Goal: Information Seeking & Learning: Learn about a topic

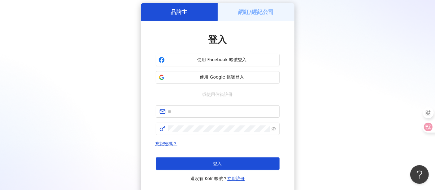
scroll to position [34, 0]
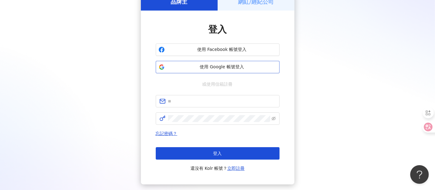
click at [209, 65] on span "使用 Google 帳號登入" at bounding box center [222, 67] width 110 height 6
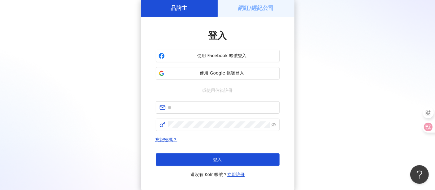
scroll to position [0, 0]
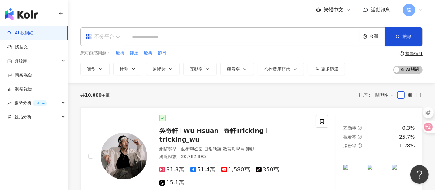
click at [120, 36] on div "不分平台" at bounding box center [102, 37] width 41 height 18
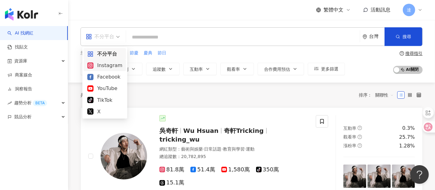
click at [114, 66] on div "Instagram" at bounding box center [104, 65] width 35 height 8
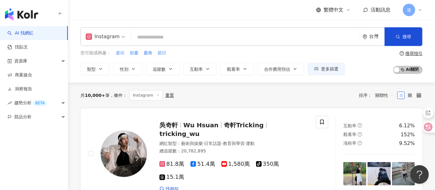
click at [119, 53] on span "慶祝" at bounding box center [120, 53] width 9 height 6
type input "**"
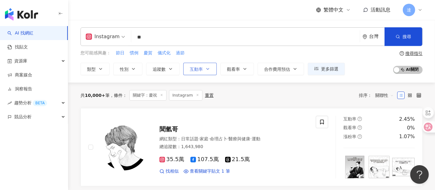
click at [203, 68] on button "互動率" at bounding box center [199, 69] width 33 height 12
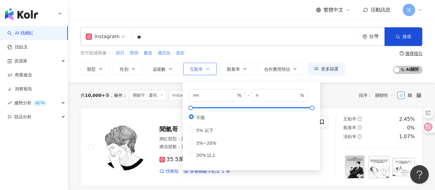
click at [203, 68] on button "互動率" at bounding box center [199, 69] width 33 height 12
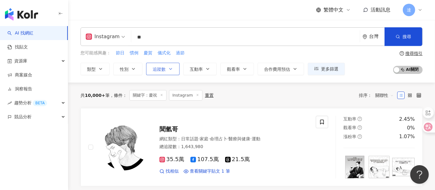
click at [165, 71] on span "追蹤數" at bounding box center [159, 69] width 13 height 5
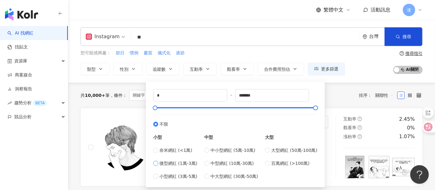
type input "*****"
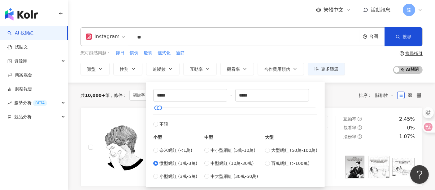
click at [249, 52] on div "您可能感興趣： 節日 慣例 慶賀 儀式化 過節" at bounding box center [213, 53] width 264 height 7
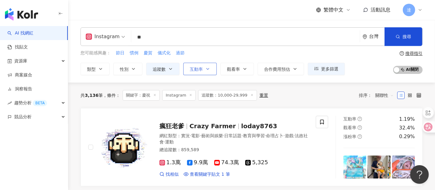
click at [205, 68] on icon "button" at bounding box center [207, 68] width 5 height 5
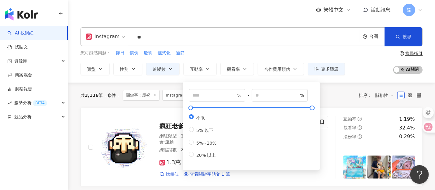
type input "*"
type input "**"
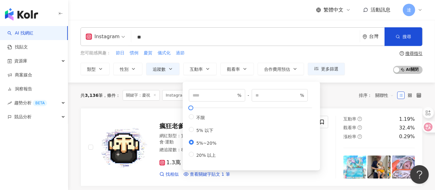
click at [367, 65] on div "您可能感興趣： 節日 慣例 慶賀 儀式化 過節 類型 性別 追蹤數 互動率 觀看率 合作費用預估 更多篩選 * % - ** % 不限 5% 以下 5%~20…" at bounding box center [252, 62] width 342 height 25
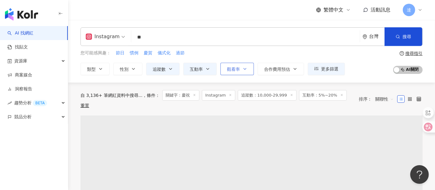
click at [238, 69] on span "觀看率" at bounding box center [233, 69] width 13 height 5
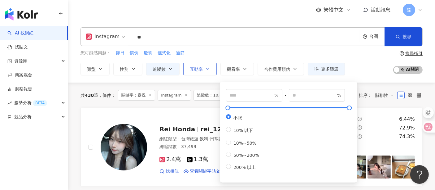
click at [197, 67] on span "互動率" at bounding box center [196, 69] width 13 height 5
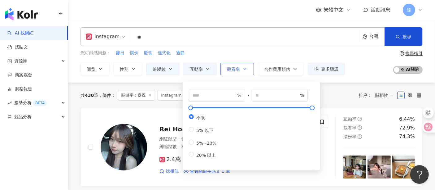
click at [237, 72] on button "觀看率" at bounding box center [236, 69] width 33 height 12
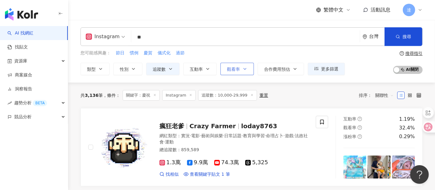
click at [238, 69] on span "觀看率" at bounding box center [233, 69] width 13 height 5
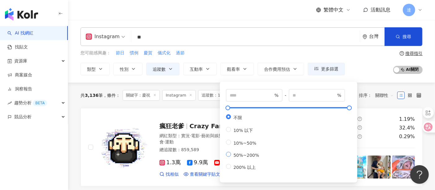
type input "**"
type input "***"
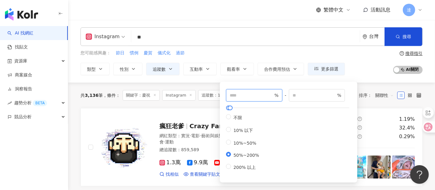
drag, startPoint x: 241, startPoint y: 94, endPoint x: 220, endPoint y: 94, distance: 21.1
type input "****"
click at [296, 56] on div "您可能感興趣： 節日 慣例 慶賀 儀式化 過節 類型 性別 追蹤數 互動率 觀看率 合作費用預估 更多篩選 % - % 不限 5% 以下 5%~20% 20%…" at bounding box center [213, 62] width 264 height 25
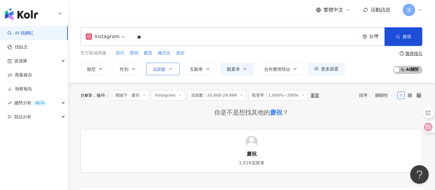
click at [159, 68] on span "追蹤數" at bounding box center [159, 69] width 13 height 5
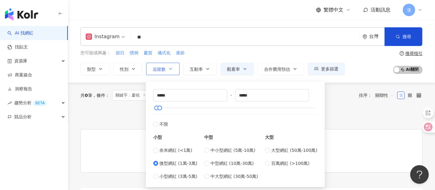
click at [159, 68] on span "追蹤數" at bounding box center [159, 69] width 13 height 5
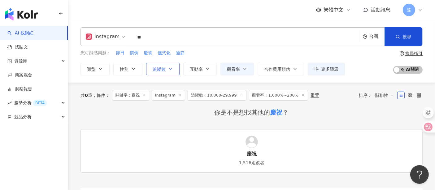
click at [159, 68] on span "追蹤數" at bounding box center [159, 69] width 13 height 5
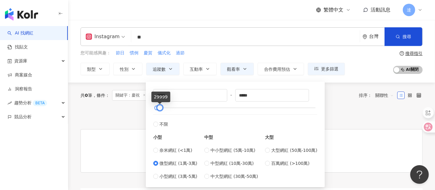
type input "*****"
drag, startPoint x: 157, startPoint y: 106, endPoint x: 164, endPoint y: 106, distance: 6.5
click at [165, 106] on div at bounding box center [166, 107] width 3 height 3
click at [277, 51] on div "您可能感興趣： 節日 慣例 慶賀 儀式化 過節" at bounding box center [213, 53] width 264 height 7
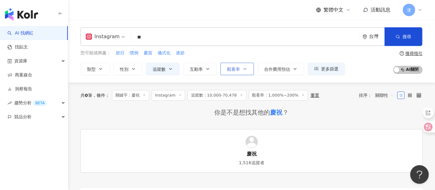
click at [241, 67] on button "觀看率" at bounding box center [236, 69] width 33 height 12
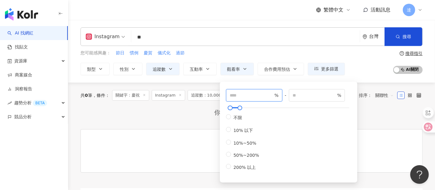
click at [244, 95] on input "****" at bounding box center [251, 95] width 43 height 7
type input "***"
click at [361, 68] on div "您可能感興趣： 節日 慣例 慶賀 儀式化 過節 類型 性別 追蹤數 互動率 觀看率 合作費用預估 更多篩選 % - % 不限 5% 以下 5%~20% 20%…" at bounding box center [252, 62] width 342 height 25
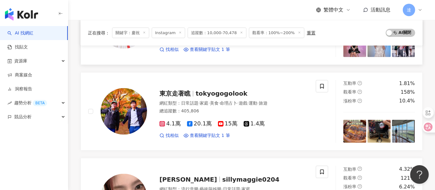
scroll to position [722, 0]
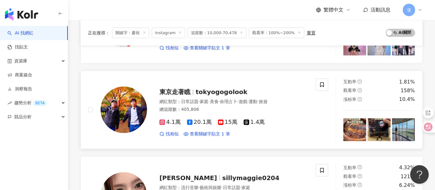
click at [237, 100] on span "命理占卜" at bounding box center [228, 101] width 17 height 5
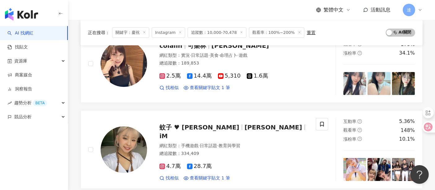
scroll to position [34, 0]
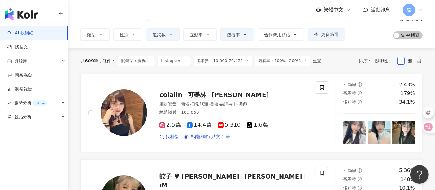
click at [151, 60] on line at bounding box center [151, 60] width 2 height 2
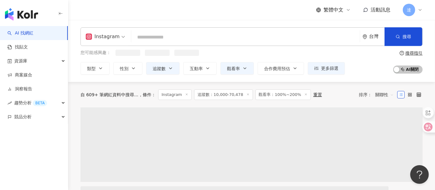
click at [170, 38] on input "search" at bounding box center [246, 37] width 224 height 12
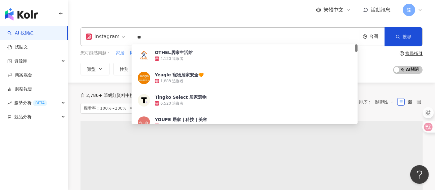
click at [118, 52] on span "家居" at bounding box center [120, 53] width 9 height 6
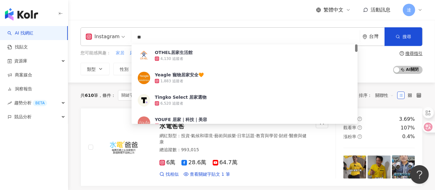
type input "**"
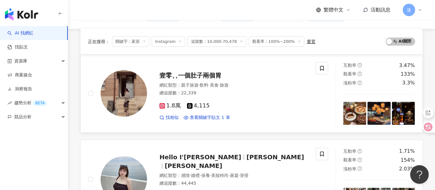
scroll to position [69, 0]
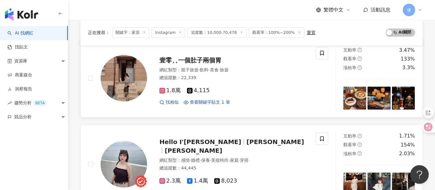
click at [269, 76] on div "總追蹤數 ： 22,339" at bounding box center [233, 78] width 149 height 6
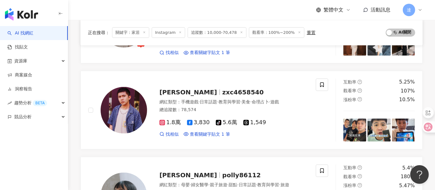
scroll to position [275, 0]
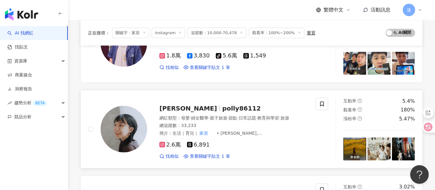
click at [270, 147] on div "2.6萬 6,891" at bounding box center [233, 144] width 149 height 7
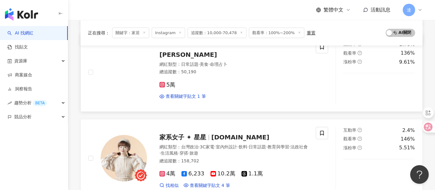
scroll to position [722, 0]
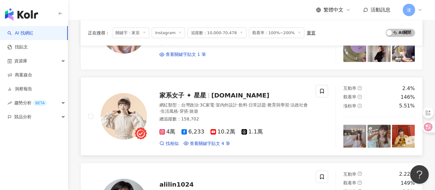
click at [283, 108] on div "網紅類型 ： 台灣政治 · 3C家電 · 室內外設計 · 飲料 · 日常話題 · 教育與學習 · 法政社會 · 生活風格 · 穿搭 · 旅遊 總追蹤數 ： 1…" at bounding box center [233, 112] width 149 height 21
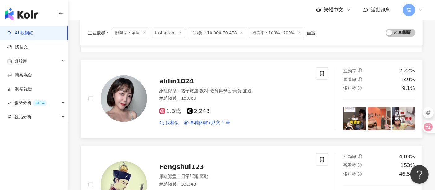
click at [255, 108] on div "1.3萬 2,243" at bounding box center [233, 111] width 149 height 7
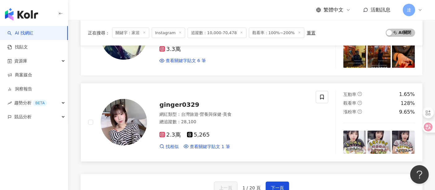
scroll to position [998, 0]
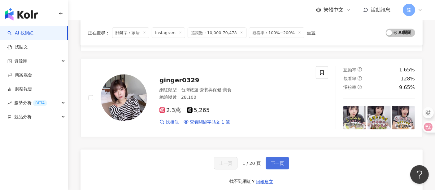
click at [274, 160] on span "下一頁" at bounding box center [277, 162] width 13 height 5
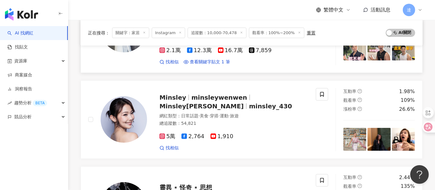
scroll to position [550, 0]
click at [243, 120] on div "總追蹤數 ： 54,821" at bounding box center [233, 123] width 149 height 6
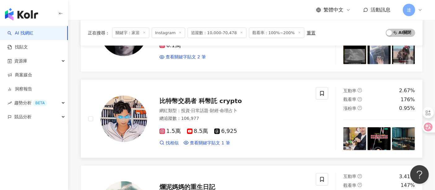
scroll to position [791, 0]
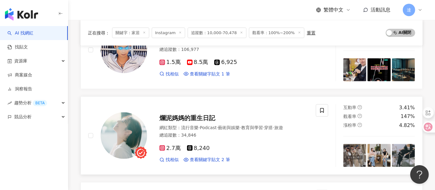
click at [252, 132] on div "總追蹤數 ： 34,846" at bounding box center [233, 135] width 149 height 6
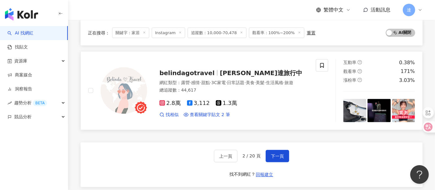
scroll to position [1032, 0]
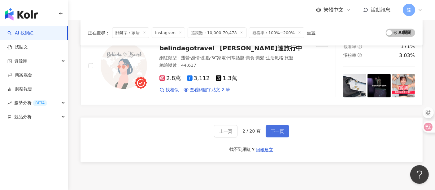
click at [282, 129] on span "下一頁" at bounding box center [277, 131] width 13 height 5
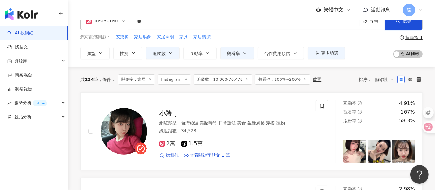
scroll to position [69, 0]
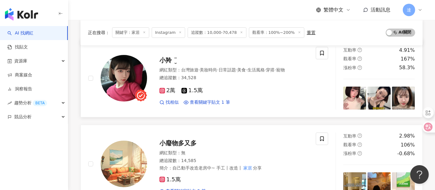
click at [236, 82] on div "網紅類型 ： 台灣旅遊 · 美妝時尚 · 日常話題 · 美食 · 生活風格 · 穿搭 · 寵物 總追蹤數 ： 34,528" at bounding box center [233, 74] width 149 height 15
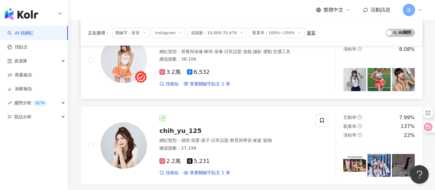
scroll to position [378, 0]
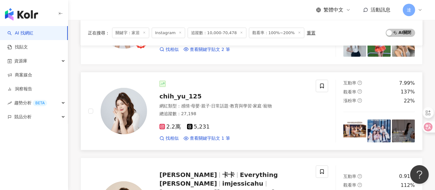
click at [240, 111] on div "總追蹤數 ： 27,198" at bounding box center [233, 114] width 149 height 6
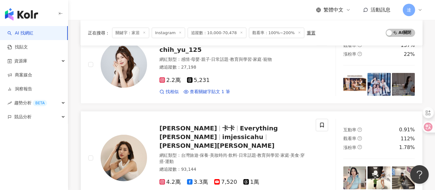
scroll to position [447, 0]
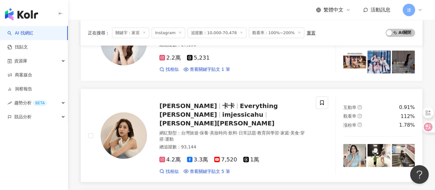
click at [278, 131] on div "網紅類型 ： 台灣旅遊 · 保養 · 美妝時尚 · 飲料 · 日常話題 · 教育與學習 · 家庭 · 美食 · 穿搭 · 運動" at bounding box center [233, 136] width 149 height 12
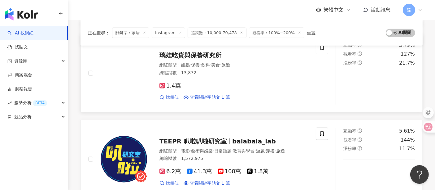
scroll to position [654, 0]
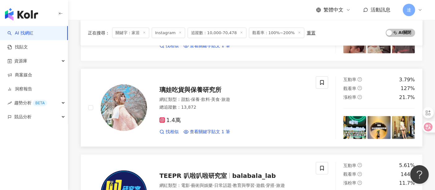
click at [245, 100] on div "網紅類型 ： 甜點 · 保養 · 飲料 · 美食 · 旅遊 總追蹤數 ： 13,872" at bounding box center [233, 103] width 149 height 15
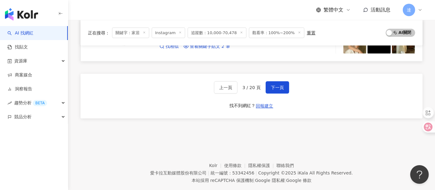
scroll to position [1082, 0]
click at [281, 85] on span "下一頁" at bounding box center [277, 87] width 13 height 5
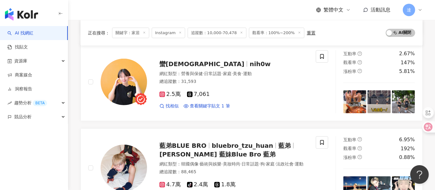
scroll to position [394, 0]
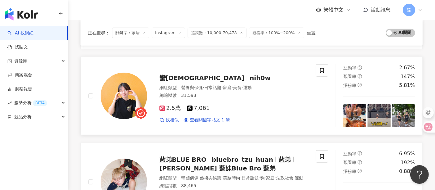
click at [233, 85] on span "·" at bounding box center [232, 87] width 1 height 5
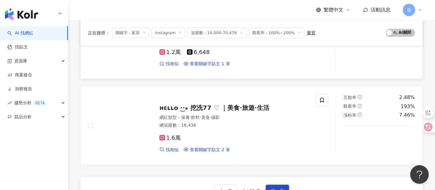
scroll to position [1013, 0]
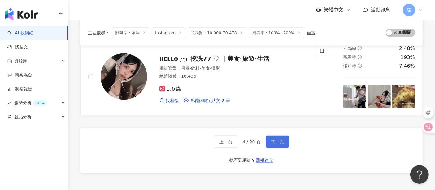
click at [280, 147] on button "下一頁" at bounding box center [278, 141] width 24 height 12
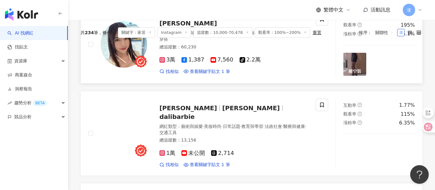
scroll to position [103, 0]
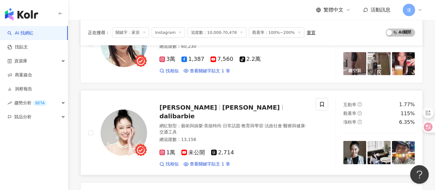
click at [239, 126] on div "網紅類型 ： 藝術與娛樂 · 美妝時尚 · 日常話題 · 教育與學習 · 法政社會 · 醫療與健康 · 交通工具" at bounding box center [233, 129] width 149 height 12
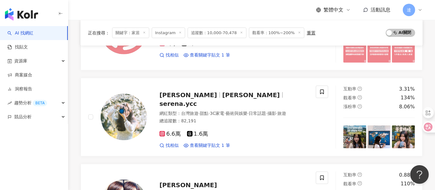
scroll to position [722, 0]
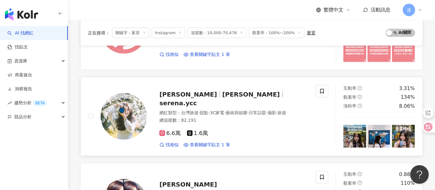
click at [254, 117] on div "總追蹤數 ： 82,191" at bounding box center [233, 120] width 149 height 6
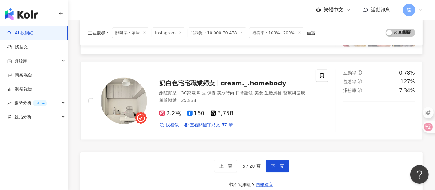
scroll to position [998, 0]
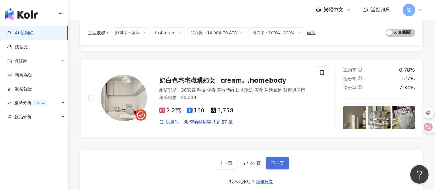
click at [277, 160] on span "下一頁" at bounding box center [277, 162] width 13 height 5
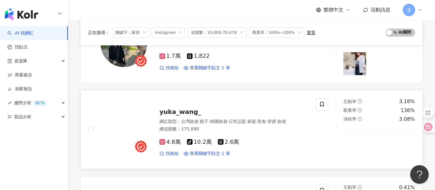
scroll to position [137, 0]
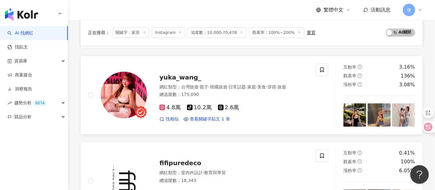
click at [274, 106] on div "4.8萬 tiktok-icon 10.2萬 2.6萬 找相似 查看關鍵字貼文 1 筆" at bounding box center [233, 110] width 149 height 23
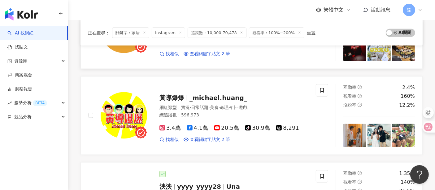
scroll to position [963, 0]
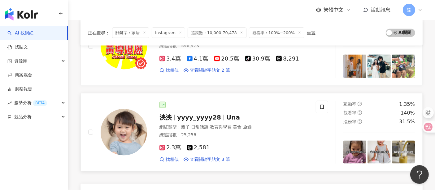
click at [256, 132] on div "總追蹤數 ： 25,256" at bounding box center [233, 135] width 149 height 6
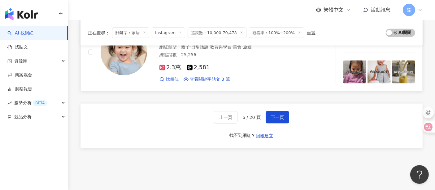
scroll to position [1066, 0]
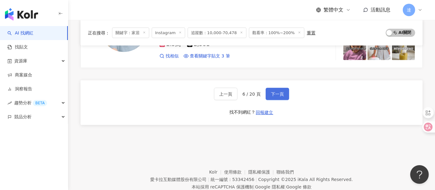
click at [273, 91] on span "下一頁" at bounding box center [277, 93] width 13 height 5
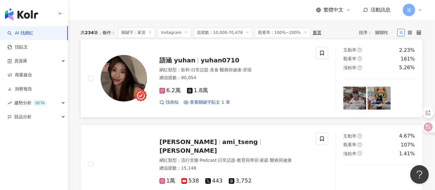
scroll to position [0, 0]
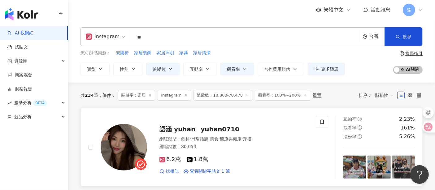
click at [279, 145] on div "總追蹤數 ： 80,054" at bounding box center [233, 146] width 149 height 6
click at [201, 68] on span "互動率" at bounding box center [196, 69] width 13 height 5
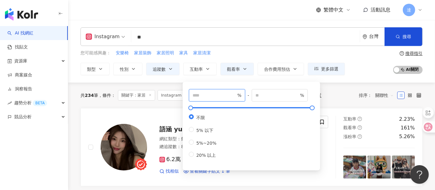
click at [210, 97] on input "number" at bounding box center [214, 95] width 43 height 7
type input "*"
click at [267, 94] on input "number" at bounding box center [276, 95] width 43 height 7
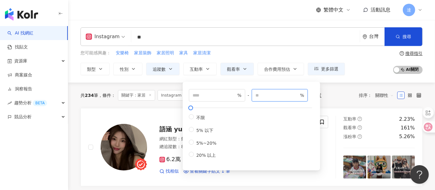
type input "**"
click at [294, 50] on div "您可能感興趣： 安樂椅 家居裝飾 家居照明 家具 家居清潔" at bounding box center [213, 53] width 264 height 7
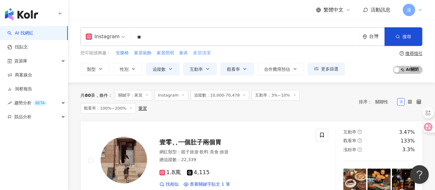
click at [199, 54] on span "家居清潔" at bounding box center [201, 53] width 17 height 6
type input "****"
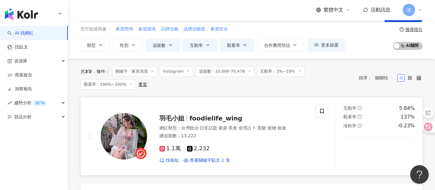
scroll to position [34, 0]
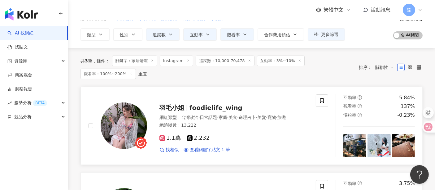
click at [250, 115] on div "網紅類型 ： 台灣政治 · 日常話題 · 家庭 · 美食 · 命理占卜 · 美髮 · 寵物 · 旅遊" at bounding box center [233, 117] width 149 height 6
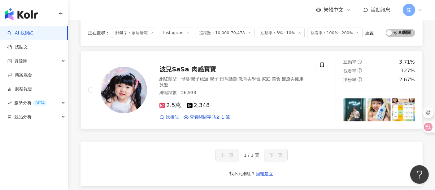
scroll to position [199, 0]
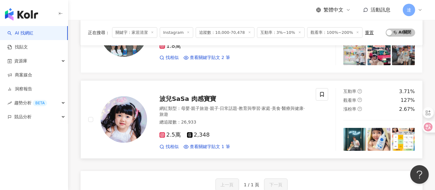
click at [249, 120] on div "總追蹤數 ： 26,933" at bounding box center [233, 122] width 149 height 6
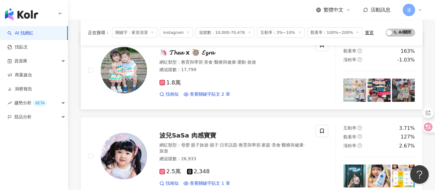
scroll to position [130, 0]
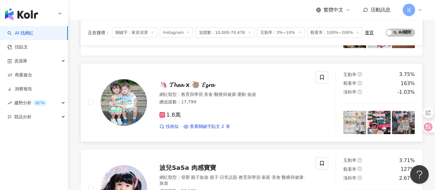
click at [240, 107] on div "1.8萬 找相似 查看關鍵字貼文 2 筆" at bounding box center [233, 118] width 149 height 23
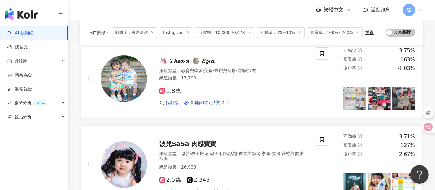
scroll to position [164, 0]
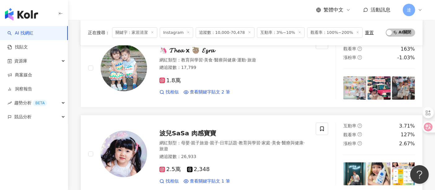
click at [225, 155] on div "總追蹤數 ： 26,933" at bounding box center [233, 156] width 149 height 6
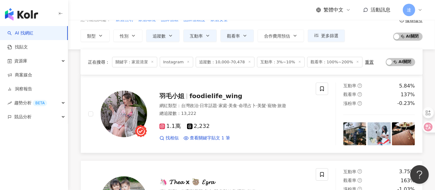
scroll to position [0, 0]
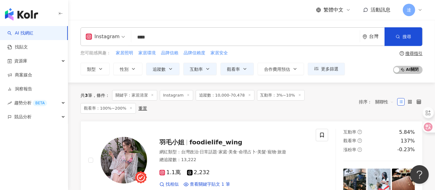
click at [156, 37] on input "****" at bounding box center [246, 37] width 224 height 12
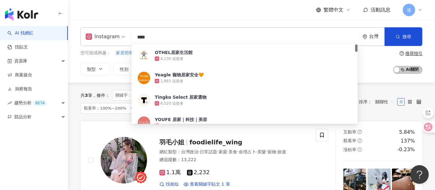
drag, startPoint x: 173, startPoint y: 36, endPoint x: 116, endPoint y: 34, distance: 57.9
click at [116, 34] on div "Instagram **** 台灣 搜尋 5b31f4f6-a303-4fdb-8206-091143579dd3 OTHEL居家生活館 4,130 追蹤者 …" at bounding box center [252, 36] width 342 height 19
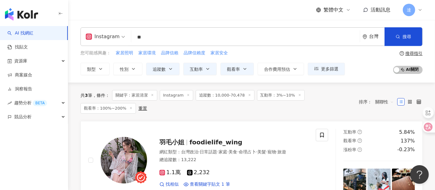
type input "*"
click at [145, 54] on span "家居環境" at bounding box center [146, 53] width 17 height 6
type input "****"
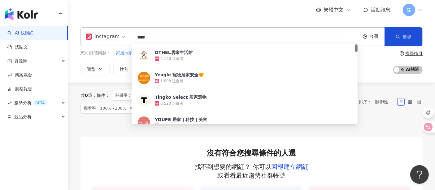
drag, startPoint x: 153, startPoint y: 37, endPoint x: 112, endPoint y: 37, distance: 40.9
click at [112, 37] on div "Instagram **** 台灣 搜尋 5b31f4f6-a303-4fdb-8206-091143579dd3 OTHEL居家生活館 4,130 追蹤者 …" at bounding box center [252, 36] width 342 height 19
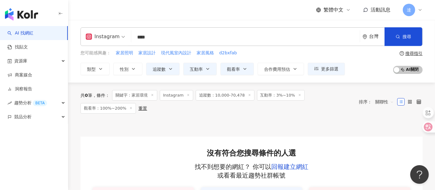
type input "****"
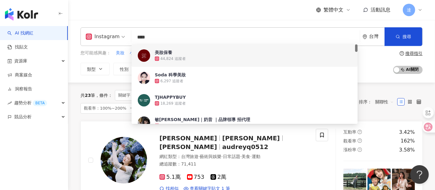
click at [187, 33] on input "****" at bounding box center [246, 37] width 224 height 12
click at [235, 39] on input "****" at bounding box center [246, 37] width 224 height 12
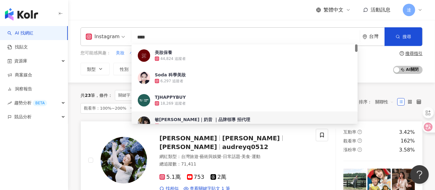
scroll to position [34, 0]
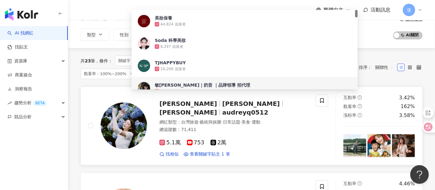
click at [280, 140] on div "5.1萬 753 2萬" at bounding box center [233, 142] width 149 height 7
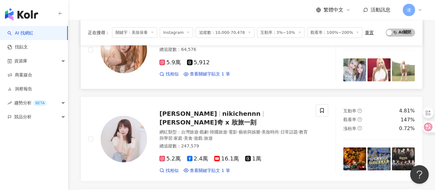
scroll to position [194, 0]
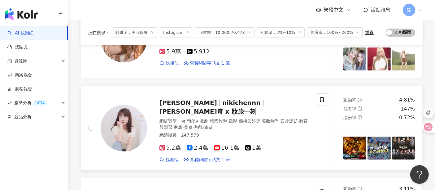
click at [280, 132] on div "總追蹤數 ： 247,579" at bounding box center [233, 135] width 149 height 6
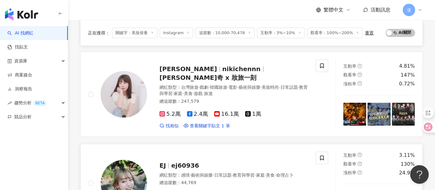
scroll to position [297, 0]
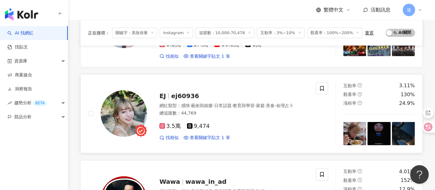
click at [249, 110] on div "總追蹤數 ： 44,769" at bounding box center [233, 113] width 149 height 6
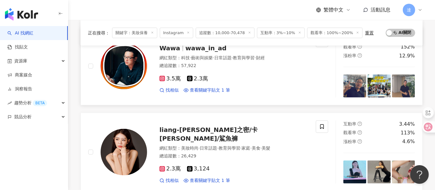
scroll to position [469, 0]
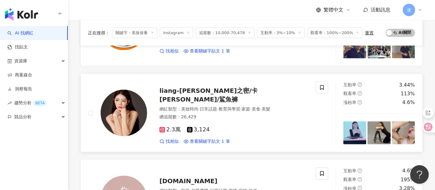
click at [268, 114] on div "總追蹤數 ： 26,429" at bounding box center [233, 117] width 149 height 6
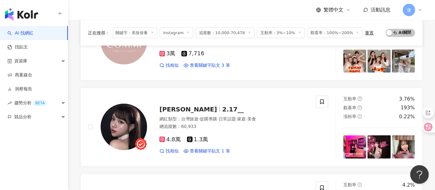
scroll to position [641, 0]
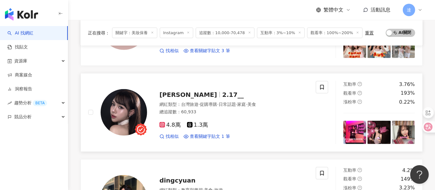
click at [256, 116] on div "4.8萬 1.3萬 找相似 查看關鍵字貼文 1 筆" at bounding box center [233, 127] width 149 height 23
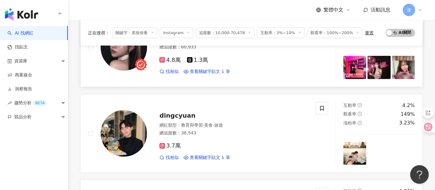
scroll to position [744, 0]
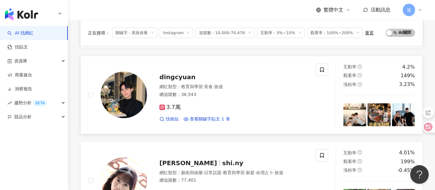
click at [250, 89] on div "網紅類型 ： 教育與學習 · 美食 · 旅遊 總追蹤數 ： 36,543" at bounding box center [233, 91] width 149 height 15
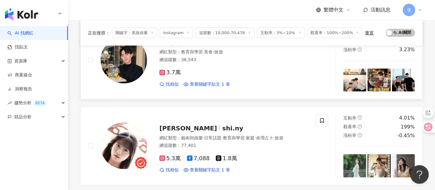
scroll to position [813, 0]
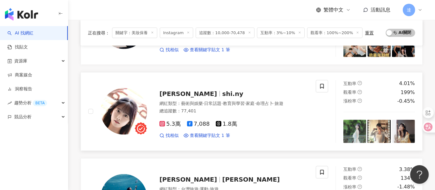
click at [280, 120] on div "5.3萬 7,088 1.8萬" at bounding box center [233, 123] width 149 height 7
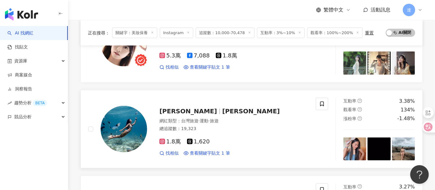
scroll to position [882, 0]
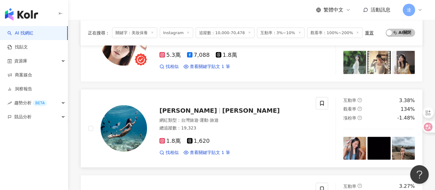
click at [254, 125] on div "總追蹤數 ： 19,323" at bounding box center [233, 128] width 149 height 6
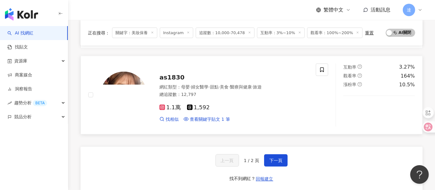
scroll to position [985, 0]
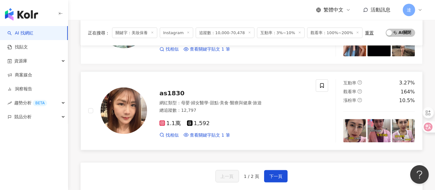
click at [259, 107] on div "總追蹤數 ： 12,797" at bounding box center [233, 110] width 149 height 6
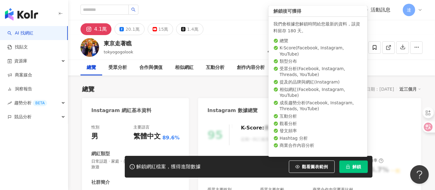
click at [350, 166] on icon "lock" at bounding box center [348, 166] width 4 height 4
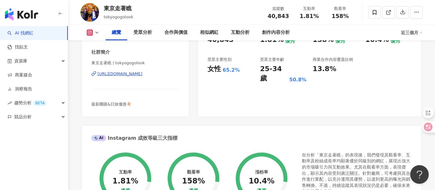
scroll to position [103, 0]
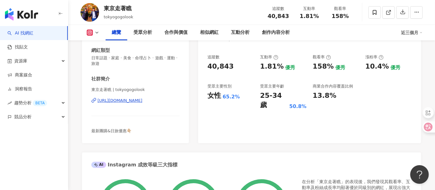
click at [141, 100] on div "https://www.instagram.com/tokyogogolook/" at bounding box center [120, 101] width 45 height 6
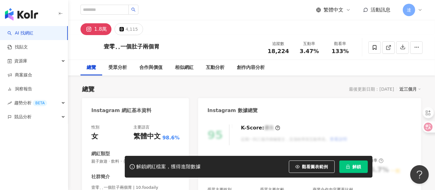
scroll to position [69, 0]
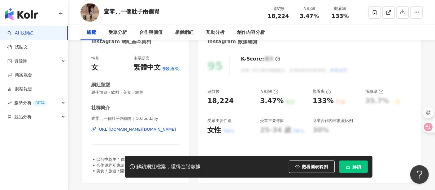
click at [139, 129] on div "https://www.instagram.com/10.foodaily/" at bounding box center [137, 129] width 78 height 6
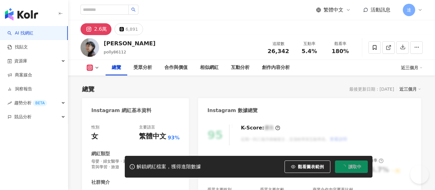
scroll to position [69, 0]
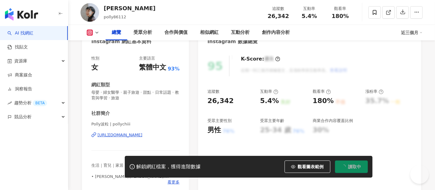
click at [142, 133] on div "https://www.instagram.com/pollychiii/" at bounding box center [120, 135] width 45 height 6
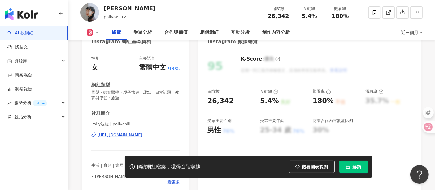
scroll to position [0, 0]
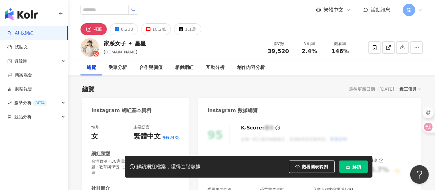
scroll to position [69, 0]
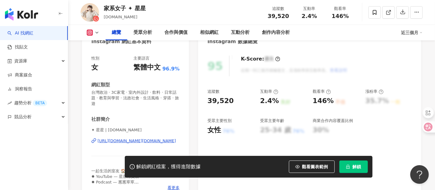
click at [142, 140] on div "https://www.instagram.com/stars.lifestyle/" at bounding box center [137, 141] width 78 height 6
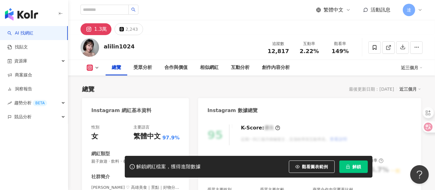
scroll to position [103, 0]
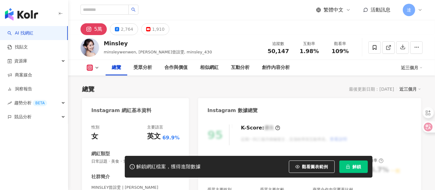
scroll to position [69, 0]
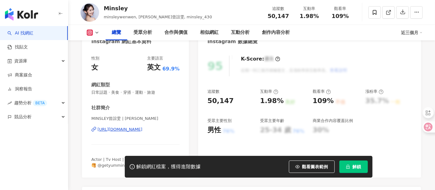
click at [125, 129] on div "[URL][DOMAIN_NAME]" at bounding box center [120, 129] width 45 height 6
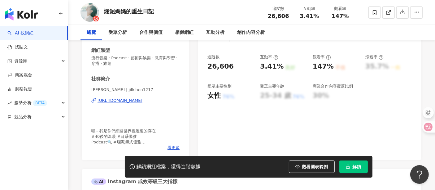
click at [141, 99] on div "https://www.instagram.com/jillchen1217/" at bounding box center [120, 101] width 45 height 6
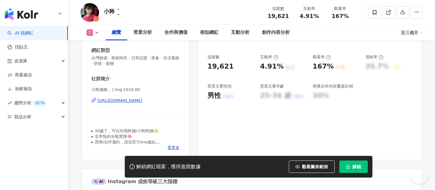
click at [138, 99] on div "[URL][DOMAIN_NAME]" at bounding box center [120, 101] width 45 height 6
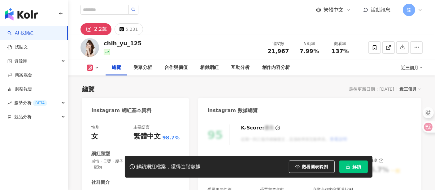
scroll to position [69, 0]
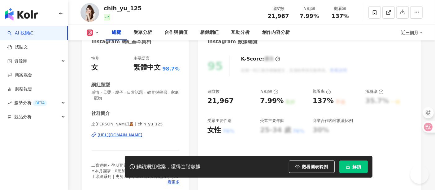
click at [136, 135] on div "https://www.instagram.com/chih_yu_125/" at bounding box center [120, 135] width 45 height 6
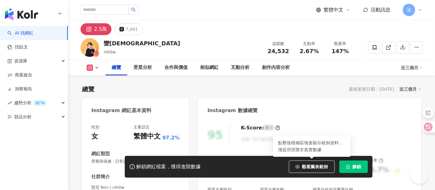
scroll to position [103, 0]
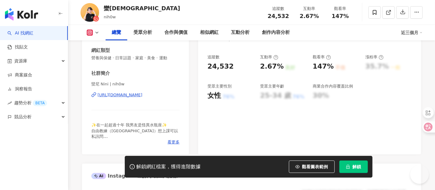
click at [138, 94] on div "https://www.instagram.com/nih0w/" at bounding box center [120, 95] width 45 height 6
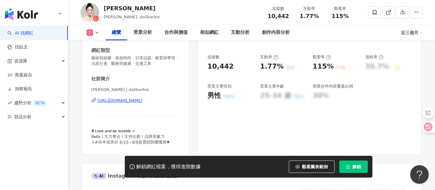
scroll to position [69, 0]
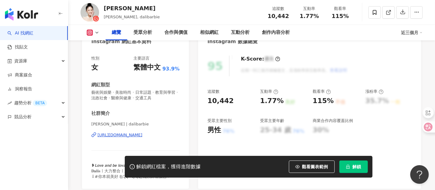
click at [138, 135] on div "https://www.instagram.com/dalibarbie/" at bounding box center [120, 135] width 45 height 6
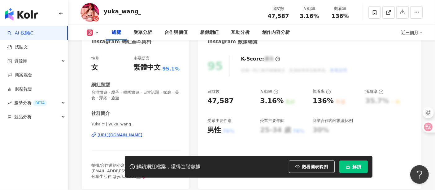
click at [142, 133] on div "https://www.instagram.com/yuka_wang_/" at bounding box center [120, 135] width 45 height 6
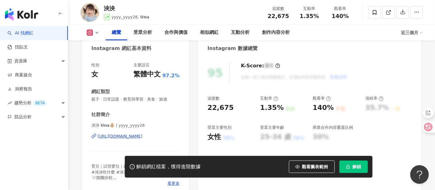
click at [133, 137] on div "https://www.instagram.com/yyyy_yyyy28/" at bounding box center [120, 136] width 45 height 6
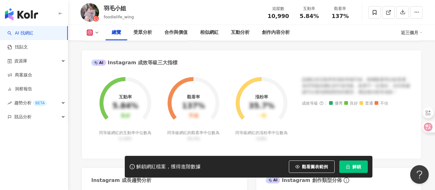
scroll to position [137, 0]
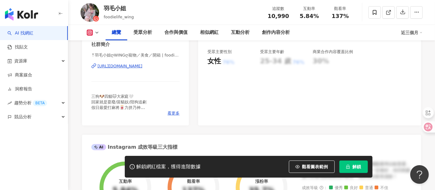
click at [142, 65] on div "https://www.instagram.com/foodielife_wing/" at bounding box center [120, 66] width 45 height 6
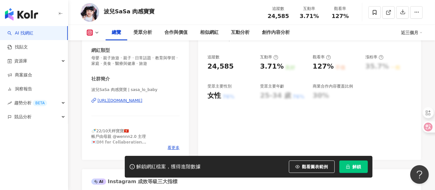
scroll to position [74, 0]
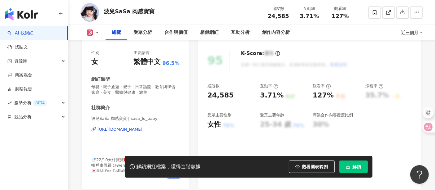
click at [142, 132] on div "https://www.instagram.com/sasa_lo_baby/" at bounding box center [120, 129] width 45 height 6
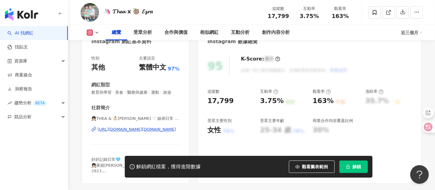
scroll to position [103, 0]
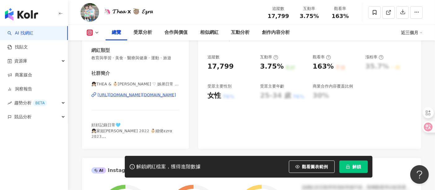
click at [149, 95] on div "https://www.instagram.com/babie.thea.ezra/" at bounding box center [137, 95] width 78 height 6
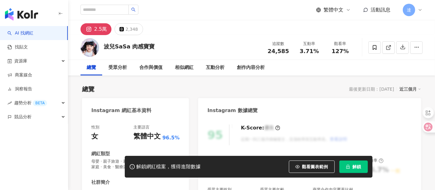
click at [120, 134] on div "性別 女 主要語言 繁體中文 96.5%" at bounding box center [135, 132] width 88 height 17
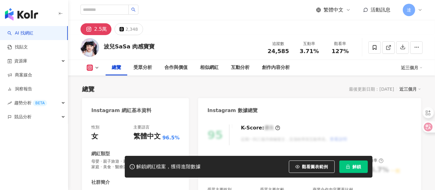
scroll to position [69, 0]
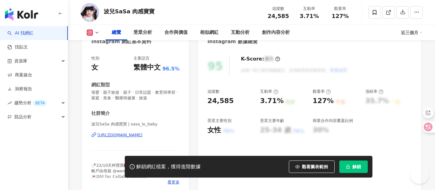
click at [125, 133] on div "[URL][DOMAIN_NAME]" at bounding box center [120, 135] width 45 height 6
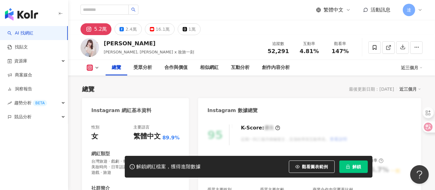
scroll to position [69, 0]
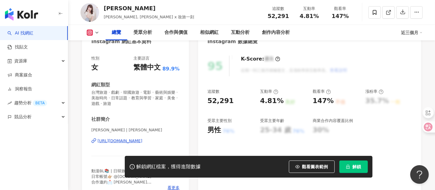
click at [142, 138] on div "https://www.instagram.com/nikichennn/" at bounding box center [120, 141] width 45 height 6
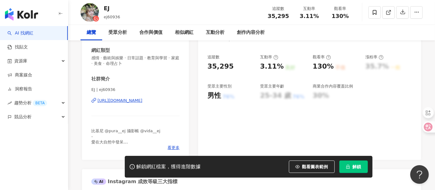
click at [142, 100] on div "[URL][DOMAIN_NAME]" at bounding box center [120, 101] width 45 height 6
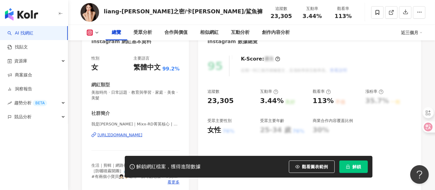
scroll to position [97, 0]
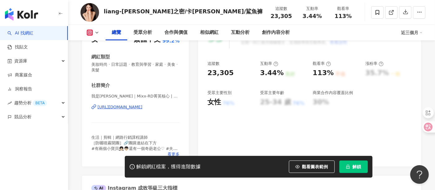
click at [164, 82] on div "社群簡介 我是涼｜Mixx-RD菁英核心 | viola_liang https://www.instagram.com/viola_liang/ 生活｜剪輯…" at bounding box center [135, 119] width 88 height 75
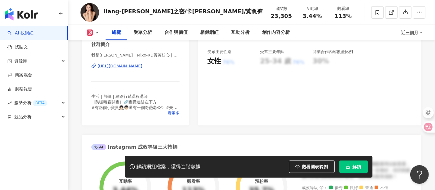
click at [142, 67] on div "https://www.instagram.com/viola_liang/" at bounding box center [120, 66] width 45 height 6
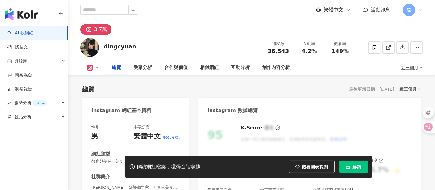
scroll to position [69, 0]
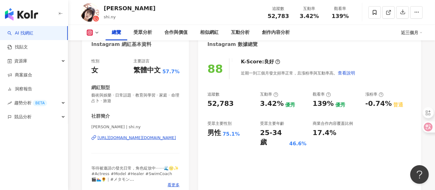
scroll to position [69, 0]
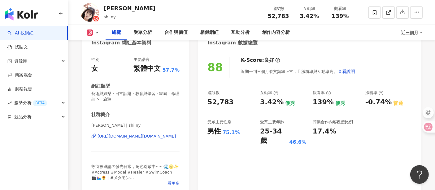
click at [146, 135] on div "[URL][DOMAIN_NAME][DOMAIN_NAME]" at bounding box center [137, 136] width 78 height 6
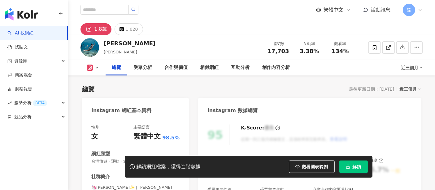
click at [249, 92] on div "總覽 最後更新日期：2025/8/26 近三個月" at bounding box center [251, 89] width 339 height 9
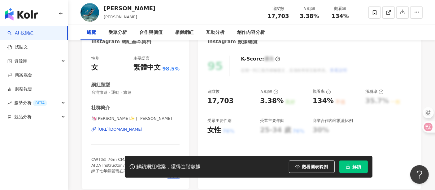
scroll to position [103, 0]
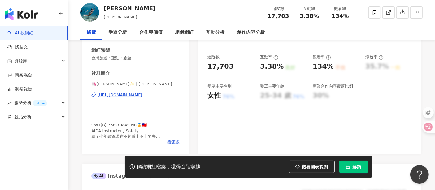
click at [142, 95] on div "https://www.instagram.com/connie_teng_/" at bounding box center [120, 95] width 45 height 6
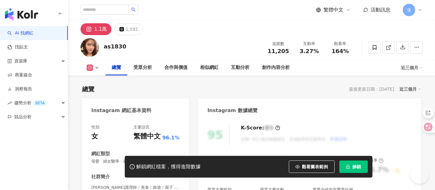
scroll to position [103, 0]
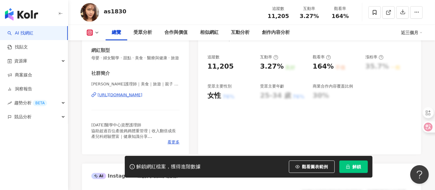
click at [142, 98] on div "https://www.instagram.com/as1830/" at bounding box center [120, 95] width 45 height 6
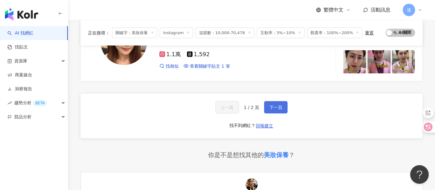
click at [273, 105] on span "下一頁" at bounding box center [275, 107] width 13 height 5
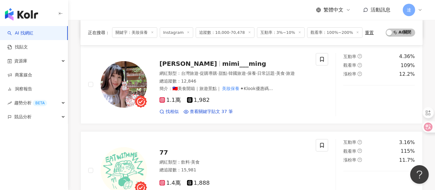
scroll to position [137, 0]
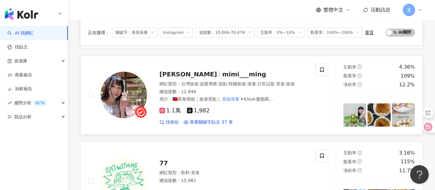
click at [273, 87] on div "網紅類型 ： 台灣旅遊 · 促購導購 · 甜點 · 韓國旅遊 · 保養 · 日常話題 · 美食 · 旅遊" at bounding box center [233, 84] width 149 height 6
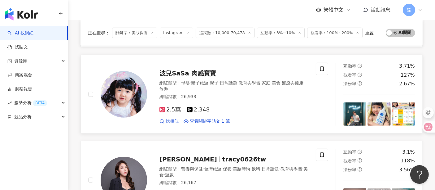
scroll to position [413, 0]
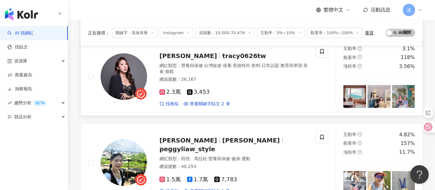
click at [245, 82] on div "總追蹤數 ： 26,167" at bounding box center [233, 79] width 149 height 6
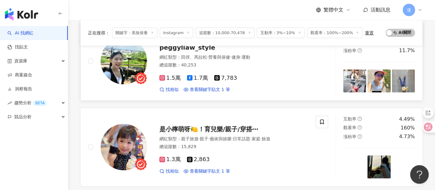
scroll to position [550, 0]
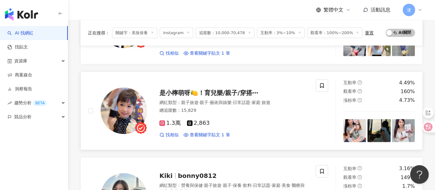
click at [246, 115] on div "網紅類型 ： 親子旅遊 · 親子 · 藝術與娛樂 · 日常話題 · 家庭 · 旅遊 總追蹤數 ： 15,829" at bounding box center [233, 106] width 149 height 15
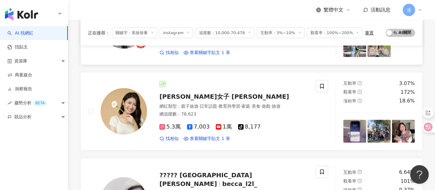
scroll to position [722, 0]
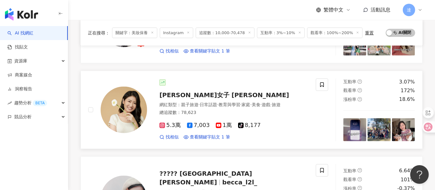
click at [225, 115] on div "總追蹤數 ： 78,623" at bounding box center [233, 112] width 149 height 6
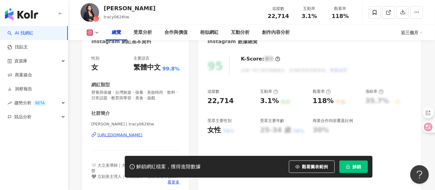
click at [142, 136] on div "[URL][DOMAIN_NAME]" at bounding box center [120, 135] width 45 height 6
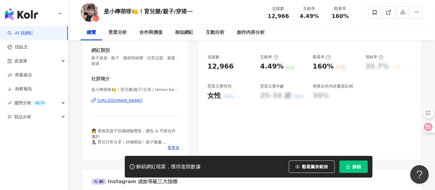
click at [142, 102] on div "https://www.instagram.com/lemon.baby.520/" at bounding box center [120, 101] width 45 height 6
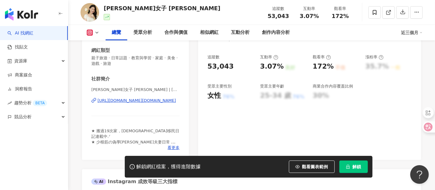
click at [156, 100] on div "https://www.instagram.com/shanalin.tw/" at bounding box center [137, 101] width 78 height 6
click at [42, 117] on div "競品分析" at bounding box center [34, 117] width 68 height 14
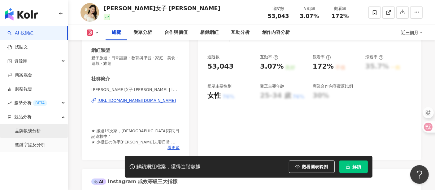
click at [41, 129] on link "品牌帳號分析" at bounding box center [28, 131] width 26 height 6
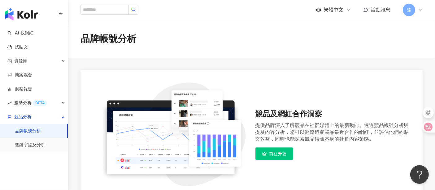
click at [410, 8] on span "達" at bounding box center [409, 10] width 4 height 7
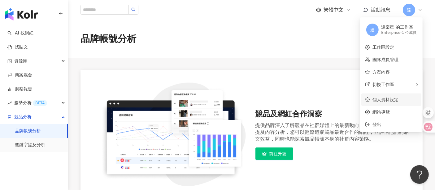
click at [391, 99] on link "個人資料設定" at bounding box center [386, 99] width 26 height 5
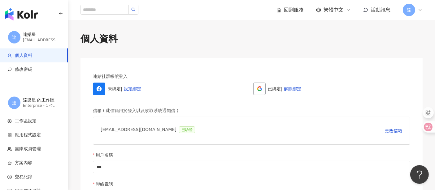
click at [412, 4] on div "達" at bounding box center [413, 10] width 20 height 12
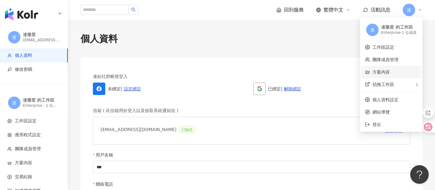
click at [389, 72] on link "方案內容" at bounding box center [381, 71] width 17 height 5
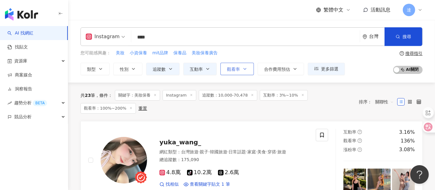
click at [237, 72] on button "觀看率" at bounding box center [236, 69] width 33 height 12
click at [156, 33] on input "****" at bounding box center [246, 37] width 224 height 12
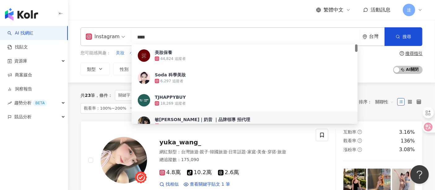
drag, startPoint x: 158, startPoint y: 37, endPoint x: 123, endPoint y: 39, distance: 35.4
click at [123, 39] on div "Instagram **** 台灣 搜尋 136fb98e-f897-4b38-aafc-132b3088d383 77b71b6a-44d0-450c-bd…" at bounding box center [252, 36] width 342 height 19
paste input "***"
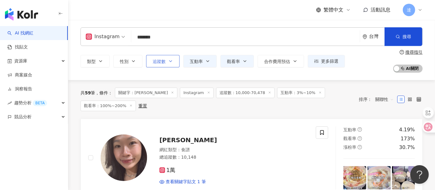
type input "*******"
click at [170, 61] on icon "button" at bounding box center [170, 60] width 2 height 1
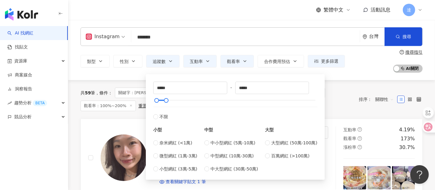
click at [22, 36] on link "AI 找網紅" at bounding box center [20, 33] width 26 height 6
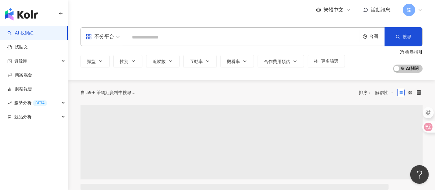
click at [167, 39] on input "search" at bounding box center [243, 37] width 229 height 12
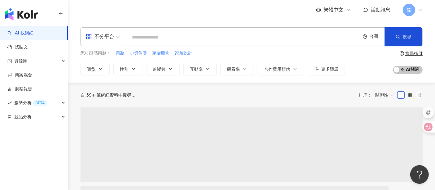
paste input "*******"
type input "*******"
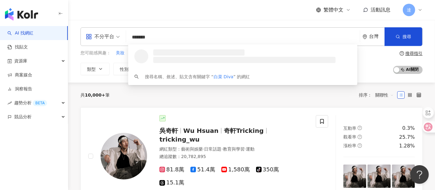
click at [177, 56] on div at bounding box center [244, 56] width 182 height 14
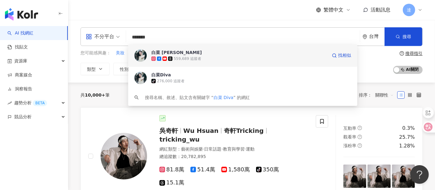
click at [178, 59] on div "559,689 追蹤者" at bounding box center [188, 58] width 28 height 5
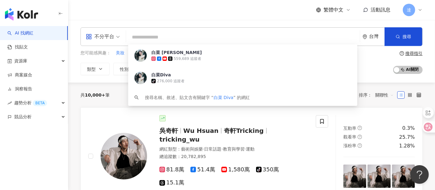
click at [193, 34] on input "search" at bounding box center [243, 37] width 229 height 12
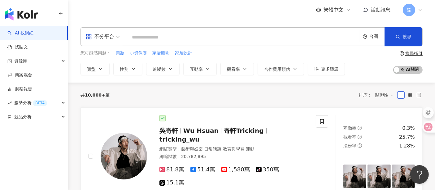
paste input "**********"
type input "**********"
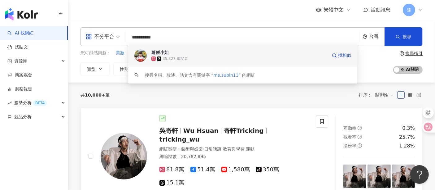
click at [196, 55] on div "35,327 追蹤者" at bounding box center [239, 58] width 176 height 6
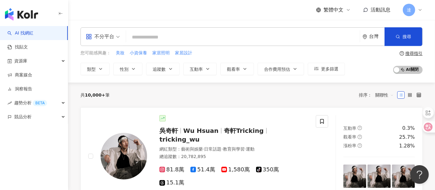
click at [173, 36] on input "search" at bounding box center [243, 37] width 229 height 12
paste input "**********"
type input "**********"
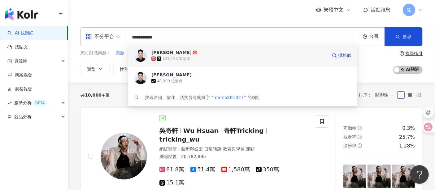
click at [190, 56] on div "137,173 追蹤者" at bounding box center [239, 58] width 176 height 6
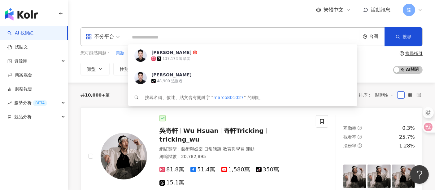
click at [183, 54] on span "家居設計" at bounding box center [183, 53] width 17 height 6
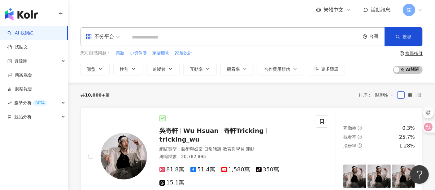
type input "****"
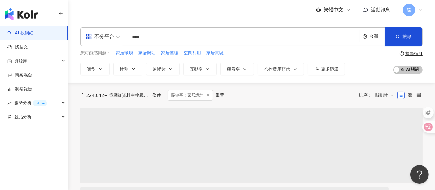
click at [157, 35] on input "****" at bounding box center [243, 37] width 229 height 12
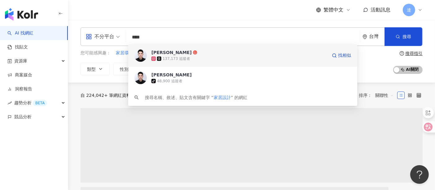
click at [177, 56] on div "137,173 追蹤者" at bounding box center [177, 58] width 28 height 5
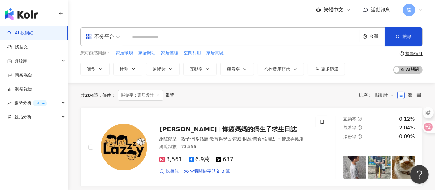
click at [173, 37] on input "search" at bounding box center [243, 37] width 229 height 12
paste input "****"
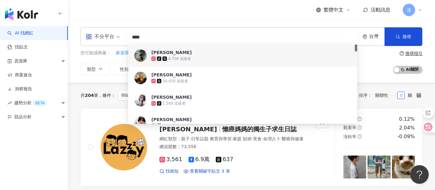
drag, startPoint x: 138, startPoint y: 38, endPoint x: 126, endPoint y: 37, distance: 11.5
click at [126, 37] on div "不分平台 **** 台灣 搜尋 38274b08-0d5b-4e0c-84aa-cb08e8c1324c 368773e5-244b-4276-adf0-d8…" at bounding box center [252, 36] width 342 height 19
paste input "****"
type input "********"
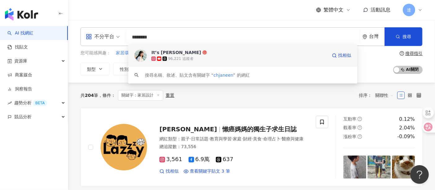
click at [208, 55] on div "96,221 追蹤者" at bounding box center [239, 58] width 176 height 6
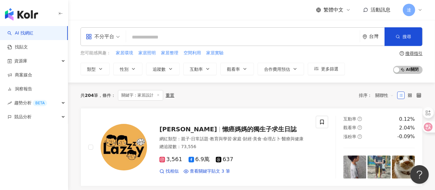
click at [153, 35] on input "search" at bounding box center [243, 37] width 229 height 12
paste input "*********"
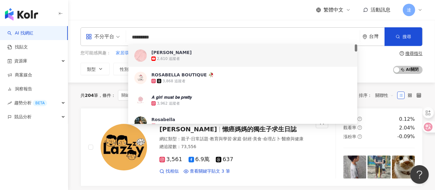
drag, startPoint x: 162, startPoint y: 38, endPoint x: 133, endPoint y: 38, distance: 28.5
click at [133, 38] on input "*********" at bounding box center [243, 37] width 229 height 12
paste input "***"
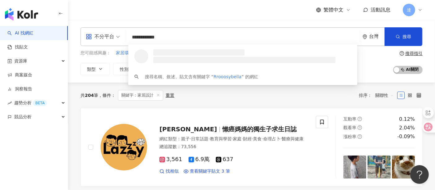
drag, startPoint x: 174, startPoint y: 36, endPoint x: 123, endPoint y: 37, distance: 50.8
click at [122, 37] on div "**********" at bounding box center [252, 36] width 342 height 19
paste input "search"
type input "**********"
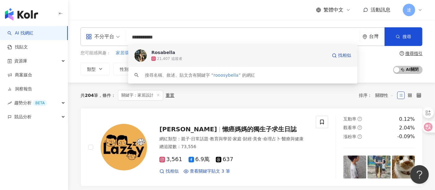
click at [218, 56] on div "21,407 追蹤者" at bounding box center [239, 58] width 176 height 6
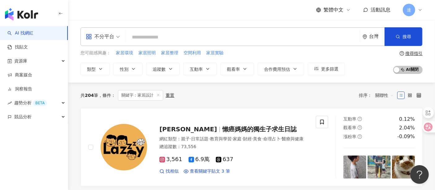
paste input "**********"
type input "**********"
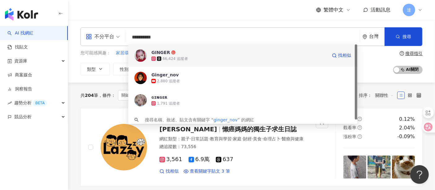
click at [193, 56] on div "66,424 追蹤者" at bounding box center [239, 58] width 176 height 6
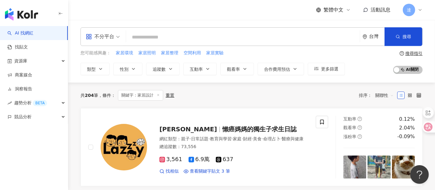
click at [142, 36] on input "search" at bounding box center [243, 37] width 229 height 12
paste input "*******"
type input "*******"
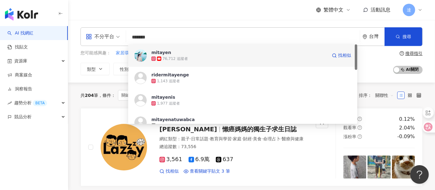
click at [189, 56] on div "76,712 追蹤者" at bounding box center [239, 58] width 176 height 6
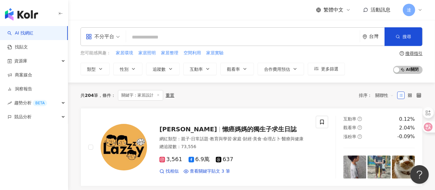
click at [187, 36] on input "search" at bounding box center [243, 37] width 229 height 12
paste input "**********"
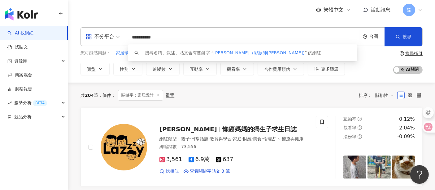
click at [200, 39] on input "**********" at bounding box center [243, 37] width 229 height 12
drag, startPoint x: 193, startPoint y: 41, endPoint x: 143, endPoint y: 39, distance: 49.9
click at [143, 39] on input "**********" at bounding box center [243, 37] width 229 height 12
type input "**"
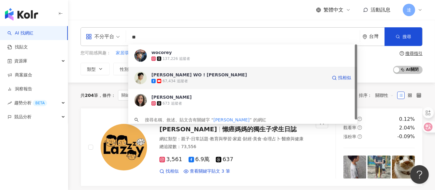
click at [203, 77] on span "吳寇瑞 WO ! COREY" at bounding box center [239, 75] width 176 height 6
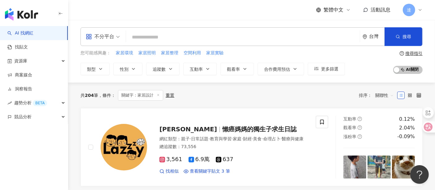
click at [150, 34] on input "search" at bounding box center [243, 37] width 229 height 12
paste input "*******"
type input "*******"
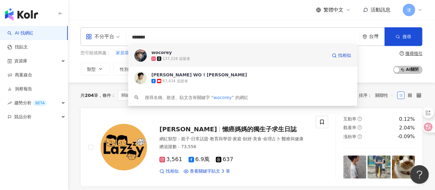
click at [214, 55] on span "wocorey" at bounding box center [239, 52] width 176 height 6
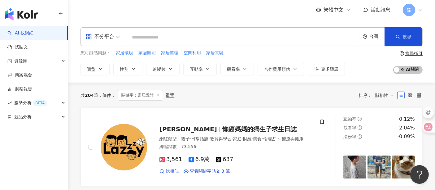
paste input "********"
type input "********"
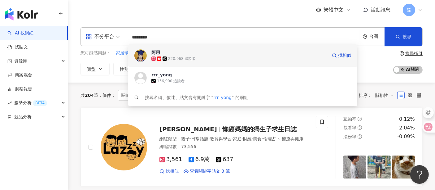
click at [182, 59] on div "220,968 追蹤者" at bounding box center [182, 58] width 28 height 5
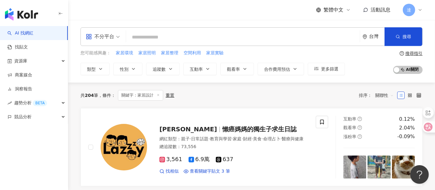
click at [164, 38] on input "search" at bounding box center [243, 37] width 229 height 12
paste input "********"
type input "********"
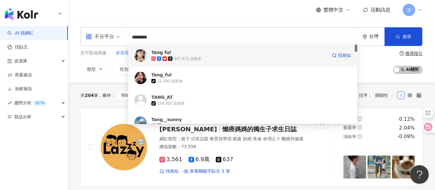
click at [187, 58] on div "447,472 追蹤者" at bounding box center [188, 58] width 28 height 5
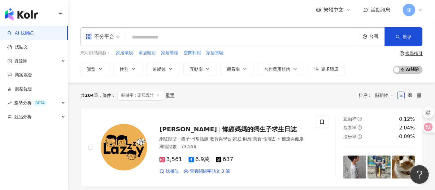
click at [180, 43] on div "不分平台 台灣 搜尋 7584a3e7-077a-4680-9a53-2f92966dd394 Tang ful 447,472 追蹤者 Tang_ful t…" at bounding box center [252, 36] width 342 height 19
click at [179, 38] on input "search" at bounding box center [243, 37] width 229 height 12
paste input "**********"
type input "**********"
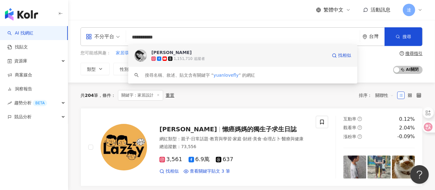
click at [194, 57] on div "1,151,710 追蹤者" at bounding box center [189, 58] width 31 height 5
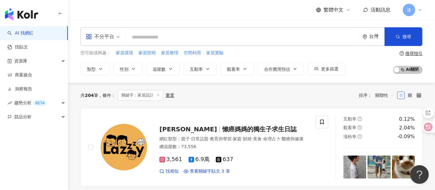
click at [172, 36] on input "search" at bounding box center [243, 37] width 229 height 12
paste input "**********"
type input "**********"
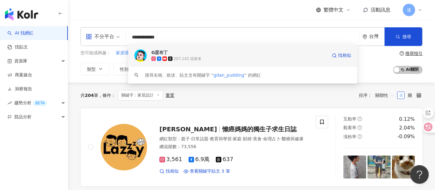
click at [181, 59] on div "207,142 追蹤者" at bounding box center [188, 58] width 28 height 5
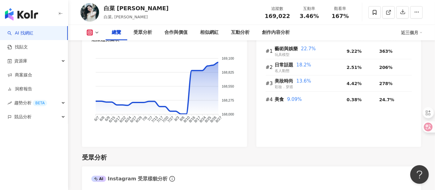
scroll to position [413, 0]
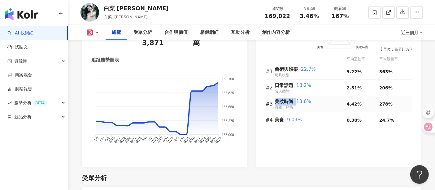
drag, startPoint x: 274, startPoint y: 102, endPoint x: 296, endPoint y: 101, distance: 22.3
click at [296, 101] on tr "#3 美妝時尚 13.6% 彩妝．穿搭 4.42% 278%" at bounding box center [339, 104] width 146 height 16
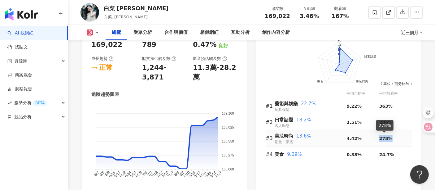
drag, startPoint x: 377, startPoint y: 137, endPoint x: 390, endPoint y: 138, distance: 12.7
click at [390, 138] on tr "#3 美妝時尚 13.6% 彩妝．穿搭 4.42% 278%" at bounding box center [339, 138] width 146 height 16
copy tr "278%"
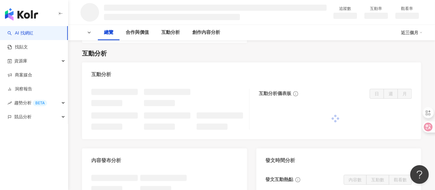
scroll to position [275, 0]
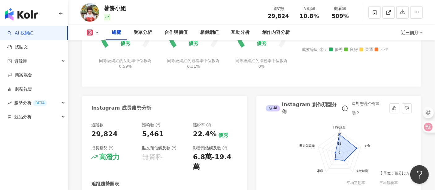
scroll to position [425, 0]
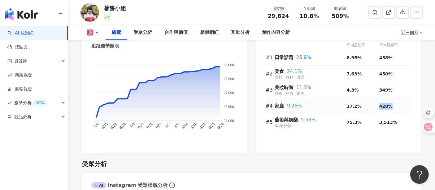
drag, startPoint x: 375, startPoint y: 105, endPoint x: 392, endPoint y: 105, distance: 16.7
click at [392, 105] on tr "#4 家庭 9.26% 17.2% 428%" at bounding box center [339, 106] width 146 height 16
copy tr "428%"
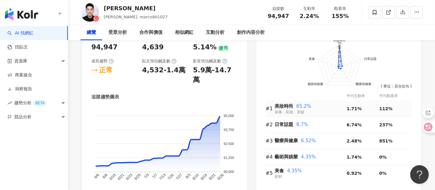
scroll to position [377, 0]
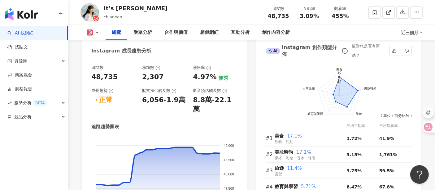
scroll to position [378, 0]
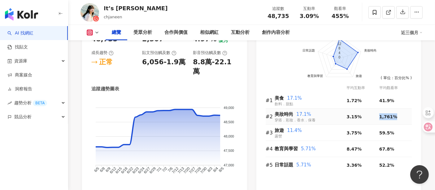
drag, startPoint x: 378, startPoint y: 117, endPoint x: 397, endPoint y: 117, distance: 19.2
click at [397, 117] on tr "#2 美妝時尚 17.1% 穿搭．彩妝．香水．保養 3.15% 1,761%" at bounding box center [339, 116] width 146 height 16
copy tr "1,761%"
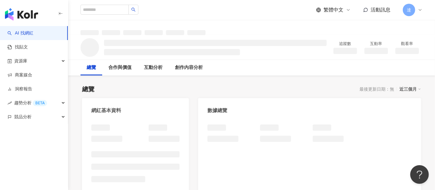
scroll to position [103, 0]
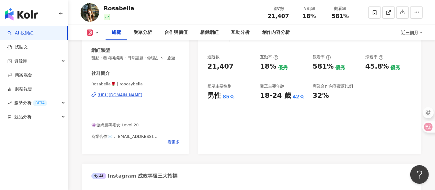
scroll to position [413, 0]
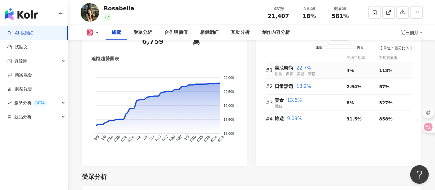
drag, startPoint x: 378, startPoint y: 124, endPoint x: 295, endPoint y: 24, distance: 129.3
click at [410, 126] on tr "#4 旅遊 9.09% 31.5% 858%" at bounding box center [339, 119] width 146 height 16
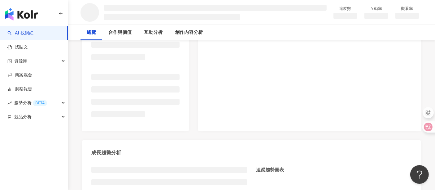
scroll to position [137, 0]
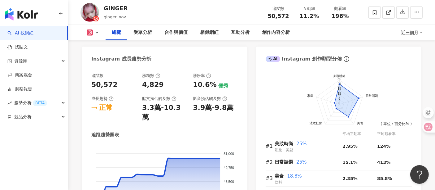
scroll to position [378, 0]
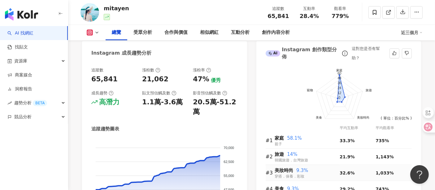
scroll to position [378, 0]
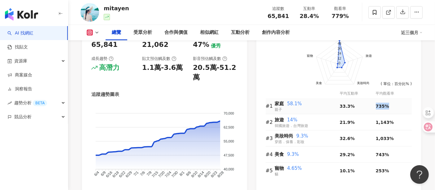
drag, startPoint x: 381, startPoint y: 104, endPoint x: 388, endPoint y: 105, distance: 7.1
click at [388, 105] on tr "#1 家庭 58.1% 親子 33.3% 735%" at bounding box center [339, 106] width 146 height 16
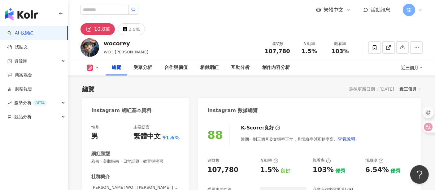
scroll to position [344, 0]
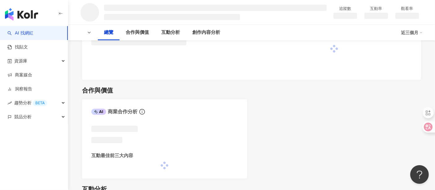
scroll to position [206, 0]
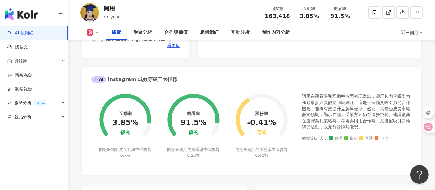
scroll to position [430, 0]
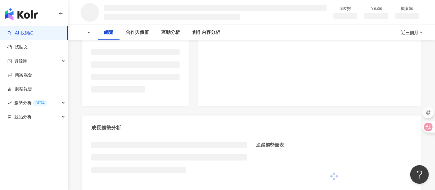
scroll to position [206, 0]
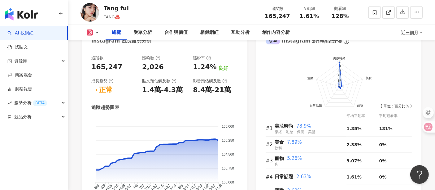
scroll to position [390, 0]
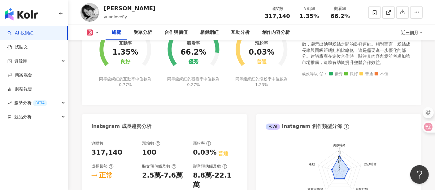
scroll to position [413, 0]
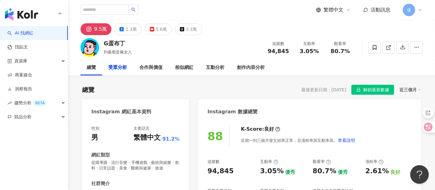
scroll to position [413, 0]
